Goal: Find specific page/section: Find specific page/section

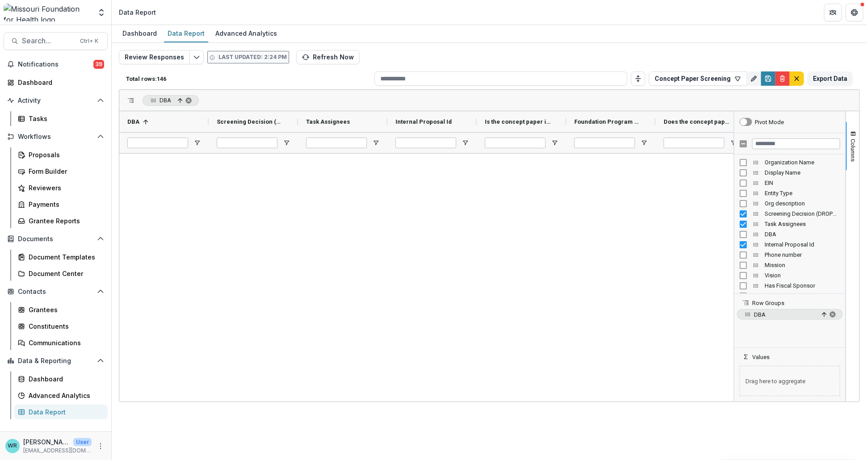
scroll to position [1240, 0]
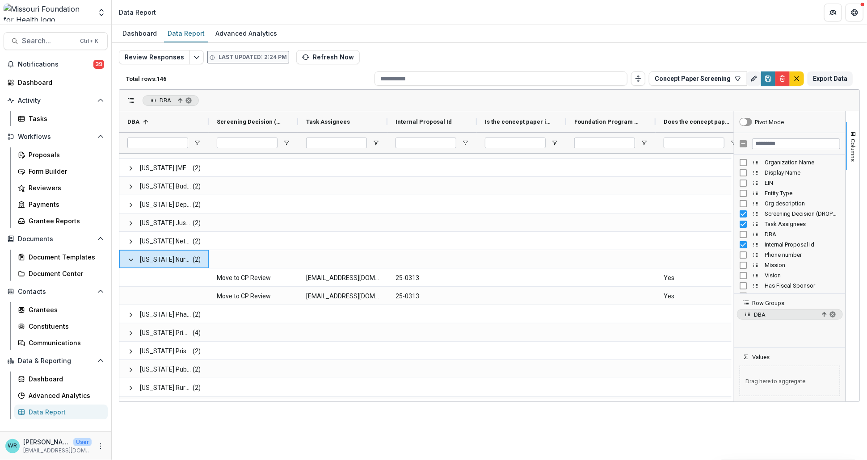
drag, startPoint x: 403, startPoint y: 401, endPoint x: 420, endPoint y: 402, distance: 17.0
click at [420, 402] on div "Dashboard Data Report Advanced Analytics Review Responses Last updated: 2:24 PM…" at bounding box center [489, 242] width 755 height 435
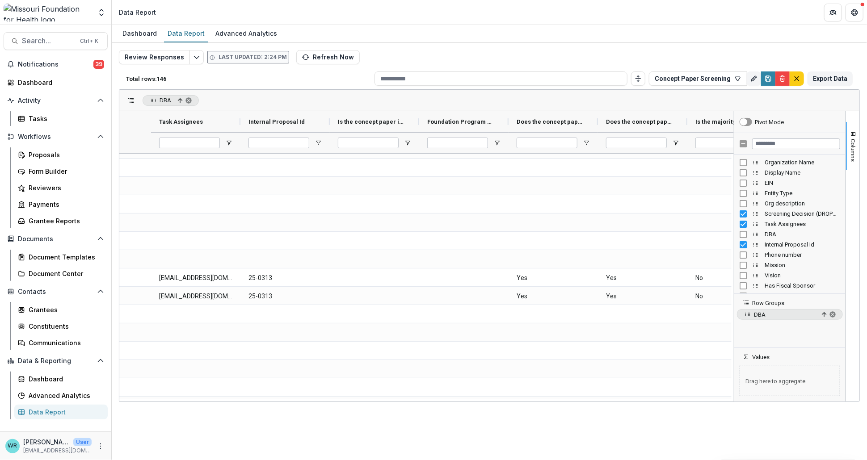
scroll to position [0, 0]
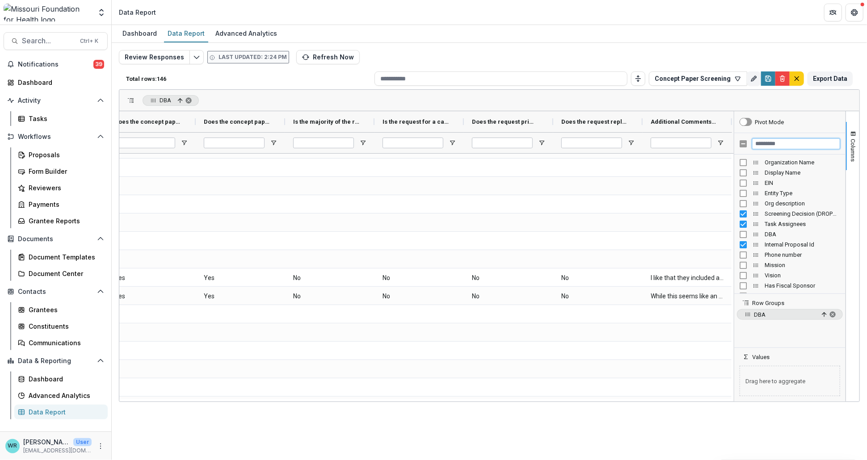
click at [775, 146] on input "Filter Columns Input" at bounding box center [796, 143] width 88 height 11
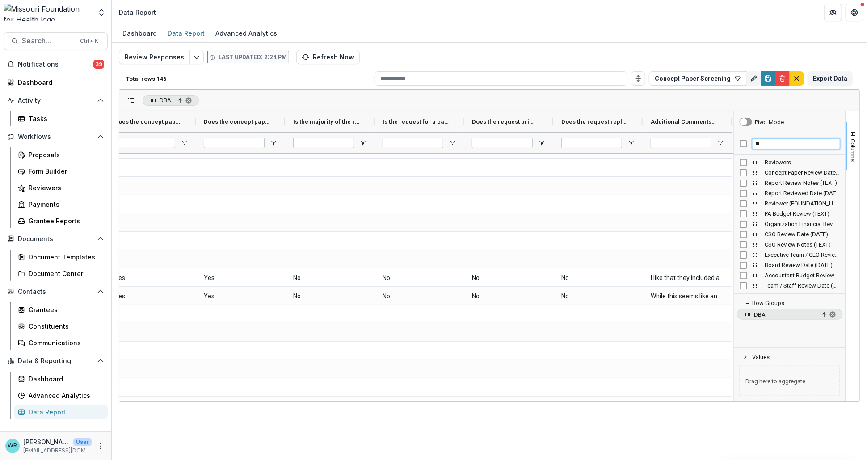
type input "*"
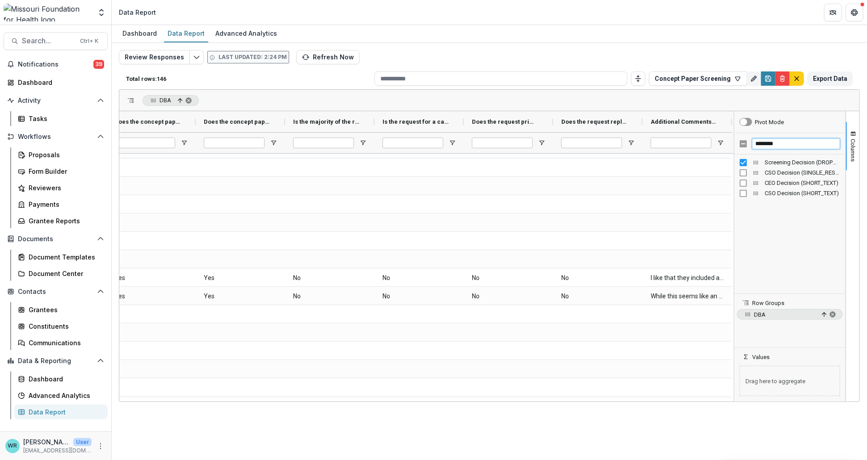
type input "********"
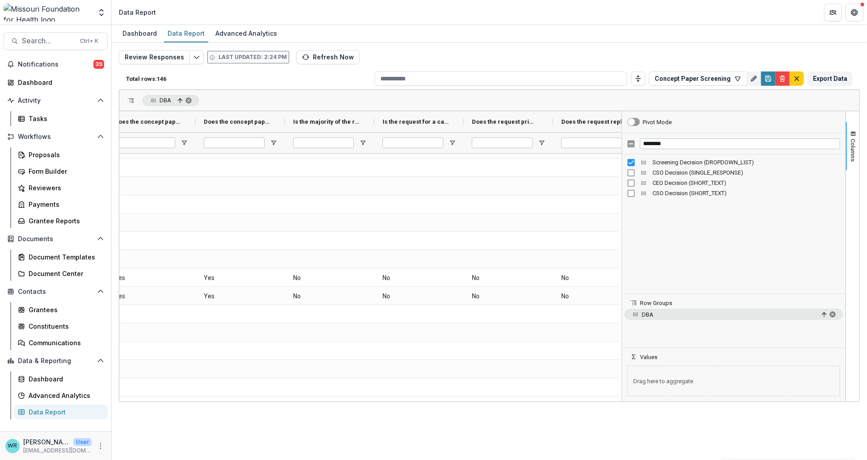
drag, startPoint x: 734, startPoint y: 208, endPoint x: 622, endPoint y: 209, distance: 112.1
click at [622, 209] on div at bounding box center [621, 256] width 2 height 290
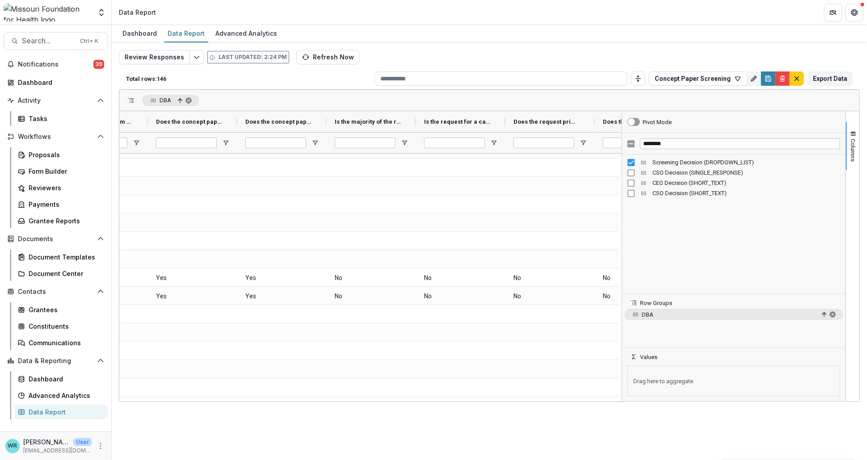
scroll to position [0, 287]
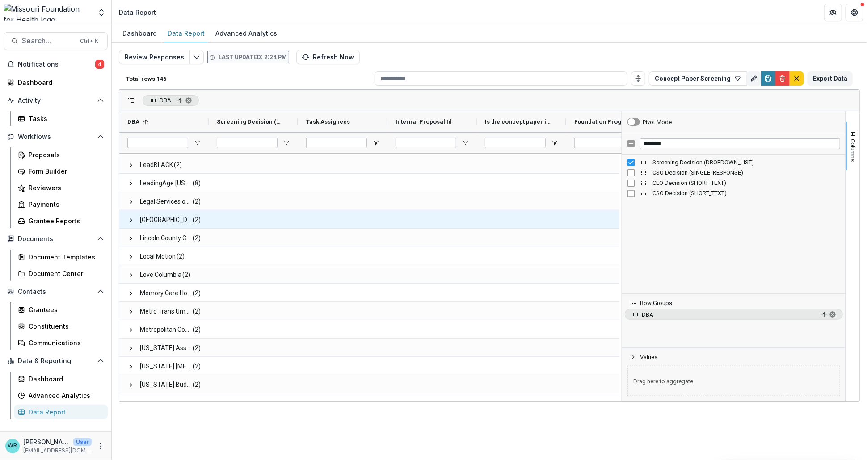
scroll to position [993, 0]
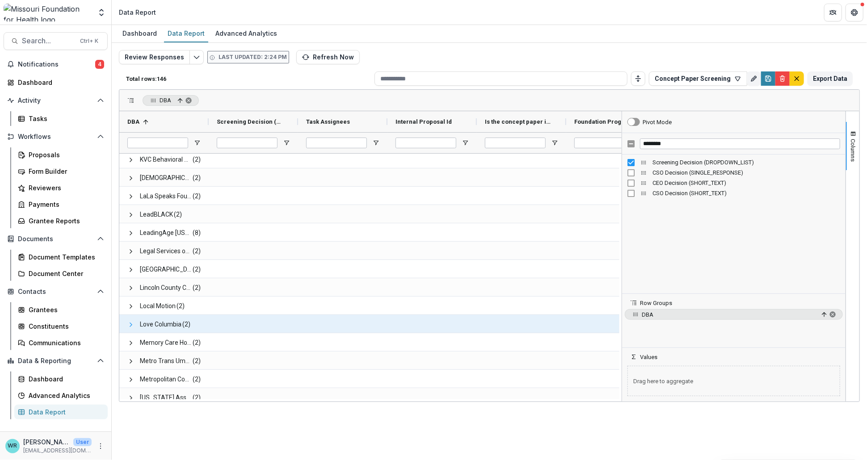
click at [130, 322] on span at bounding box center [130, 324] width 7 height 7
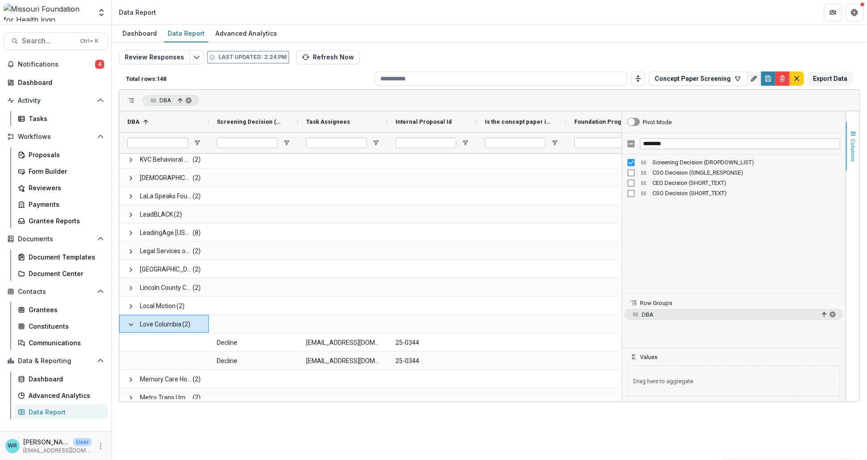
click at [857, 139] on button "Columns" at bounding box center [852, 146] width 13 height 48
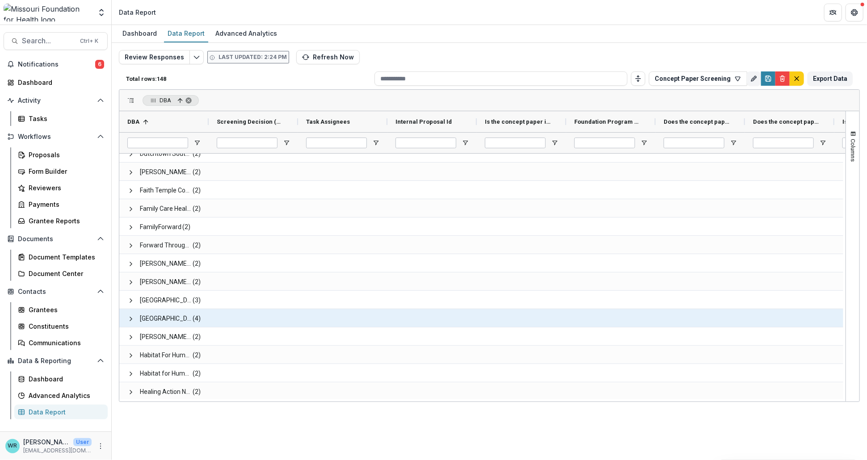
scroll to position [0, 0]
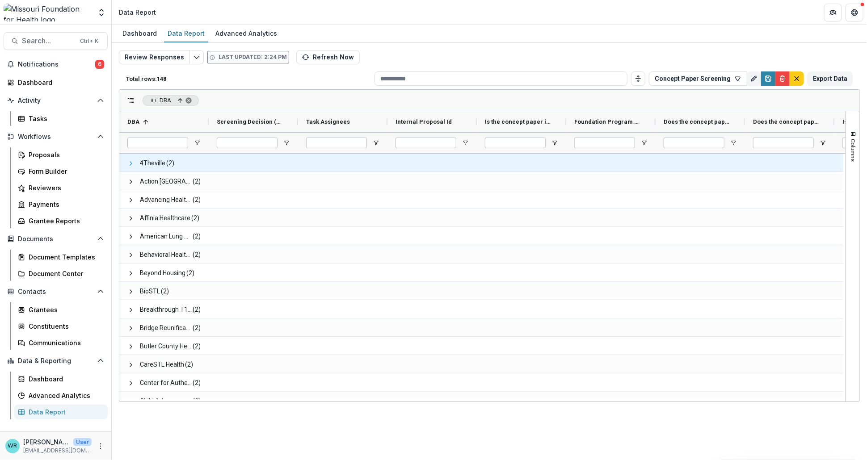
click at [130, 161] on span at bounding box center [130, 163] width 7 height 7
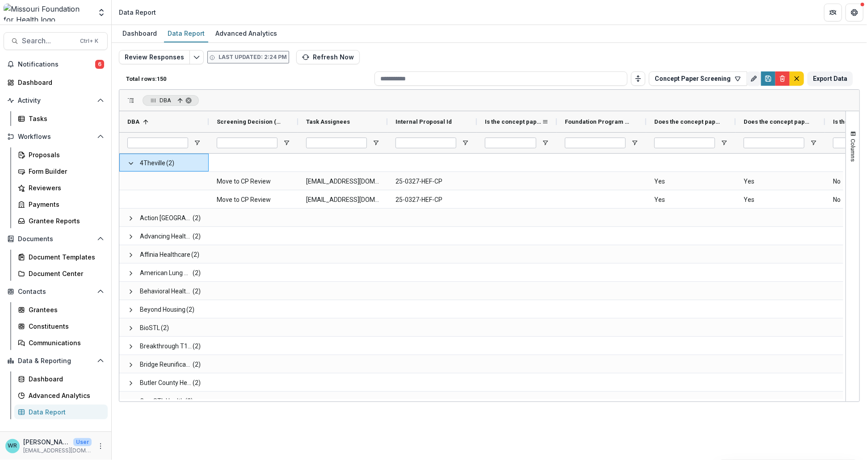
drag, startPoint x: 565, startPoint y: 122, endPoint x: 556, endPoint y: 122, distance: 9.4
click at [556, 122] on div at bounding box center [557, 121] width 4 height 21
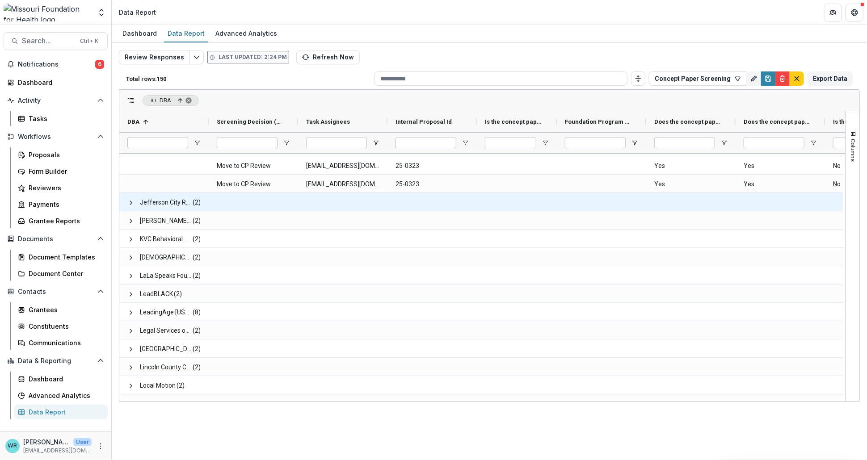
scroll to position [993, 0]
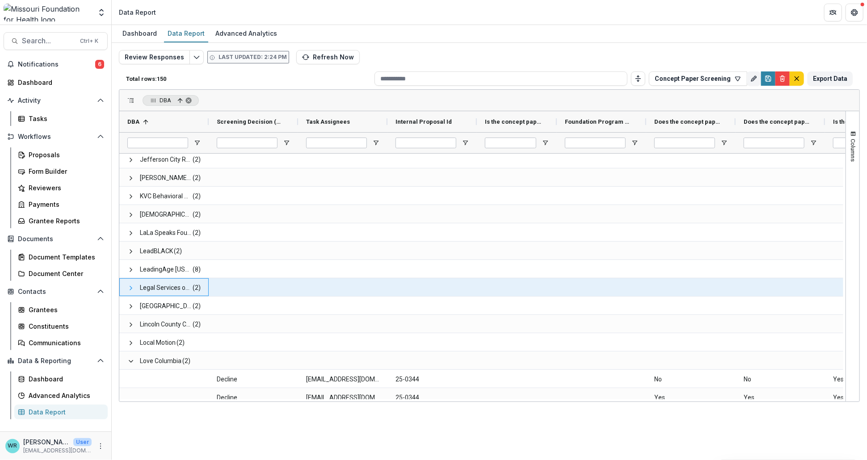
click at [130, 289] on span at bounding box center [130, 288] width 7 height 7
